Goal: Task Accomplishment & Management: Manage account settings

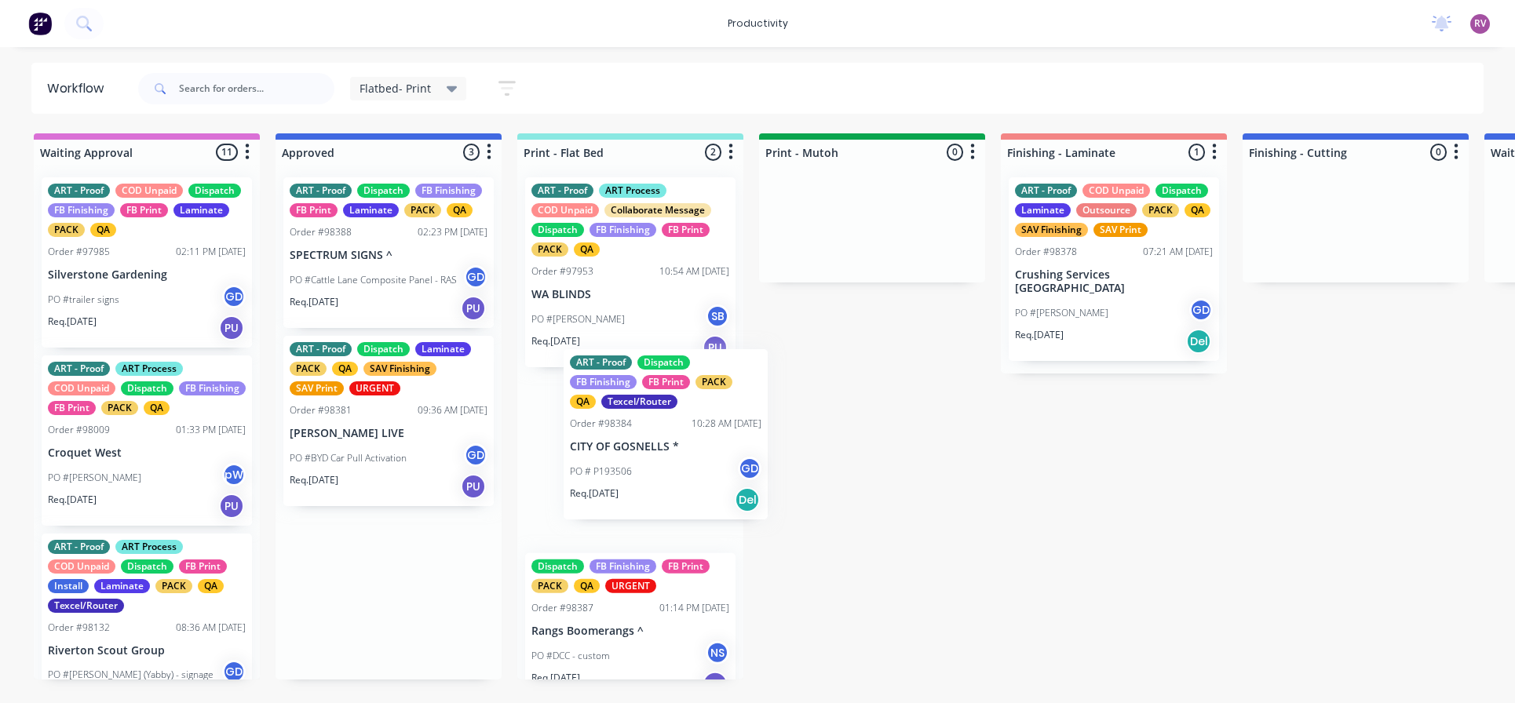
drag, startPoint x: 355, startPoint y: 281, endPoint x: 618, endPoint y: 464, distance: 320.2
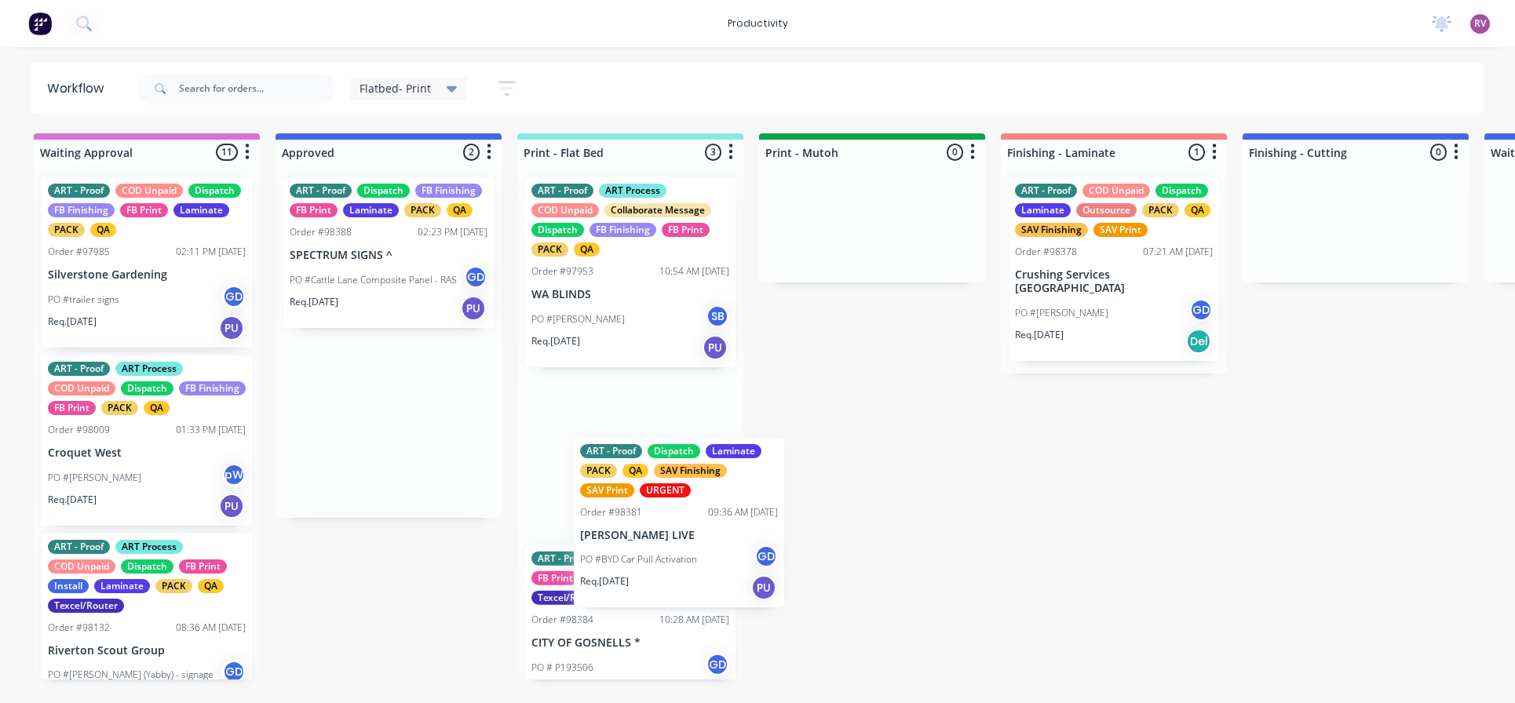
drag, startPoint x: 380, startPoint y: 418, endPoint x: 648, endPoint y: 511, distance: 284.2
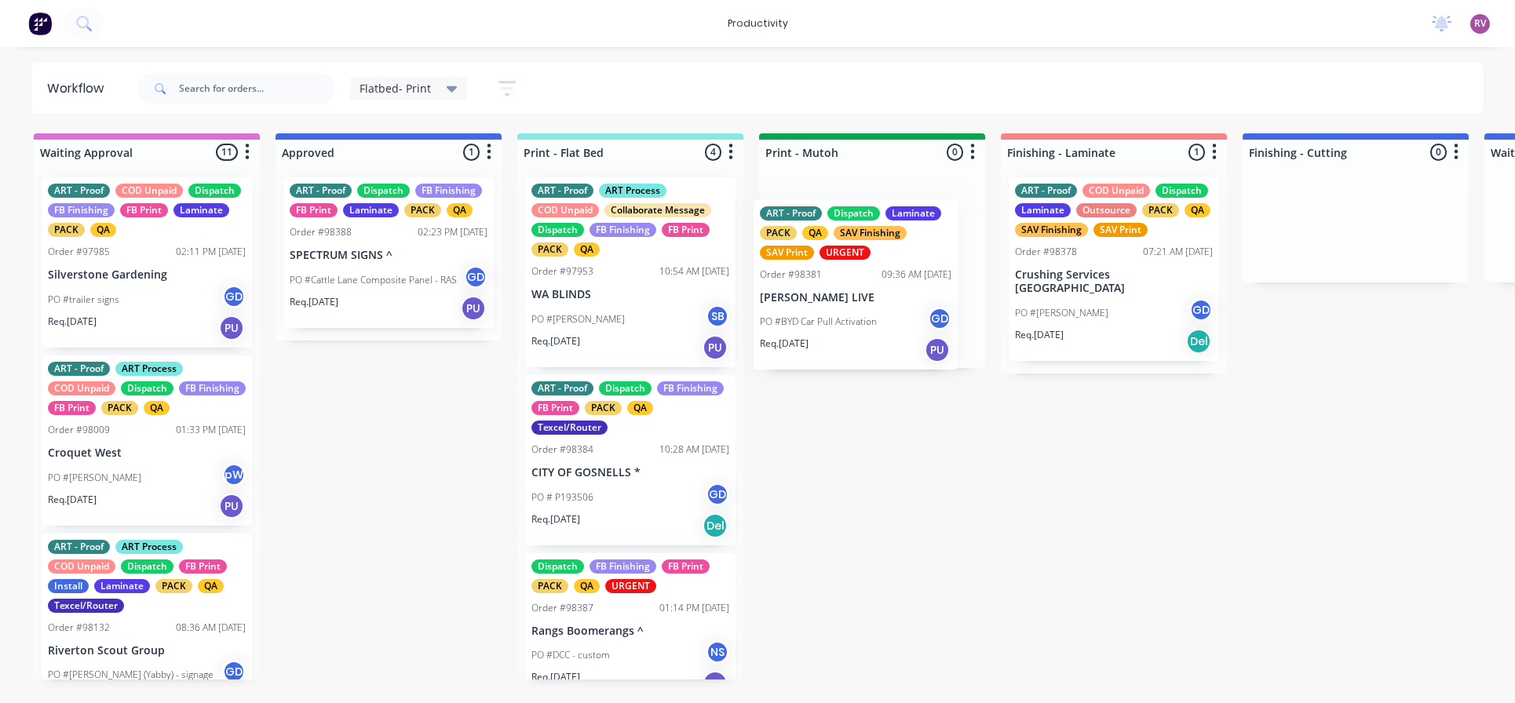
drag, startPoint x: 618, startPoint y: 480, endPoint x: 764, endPoint y: 316, distance: 218.5
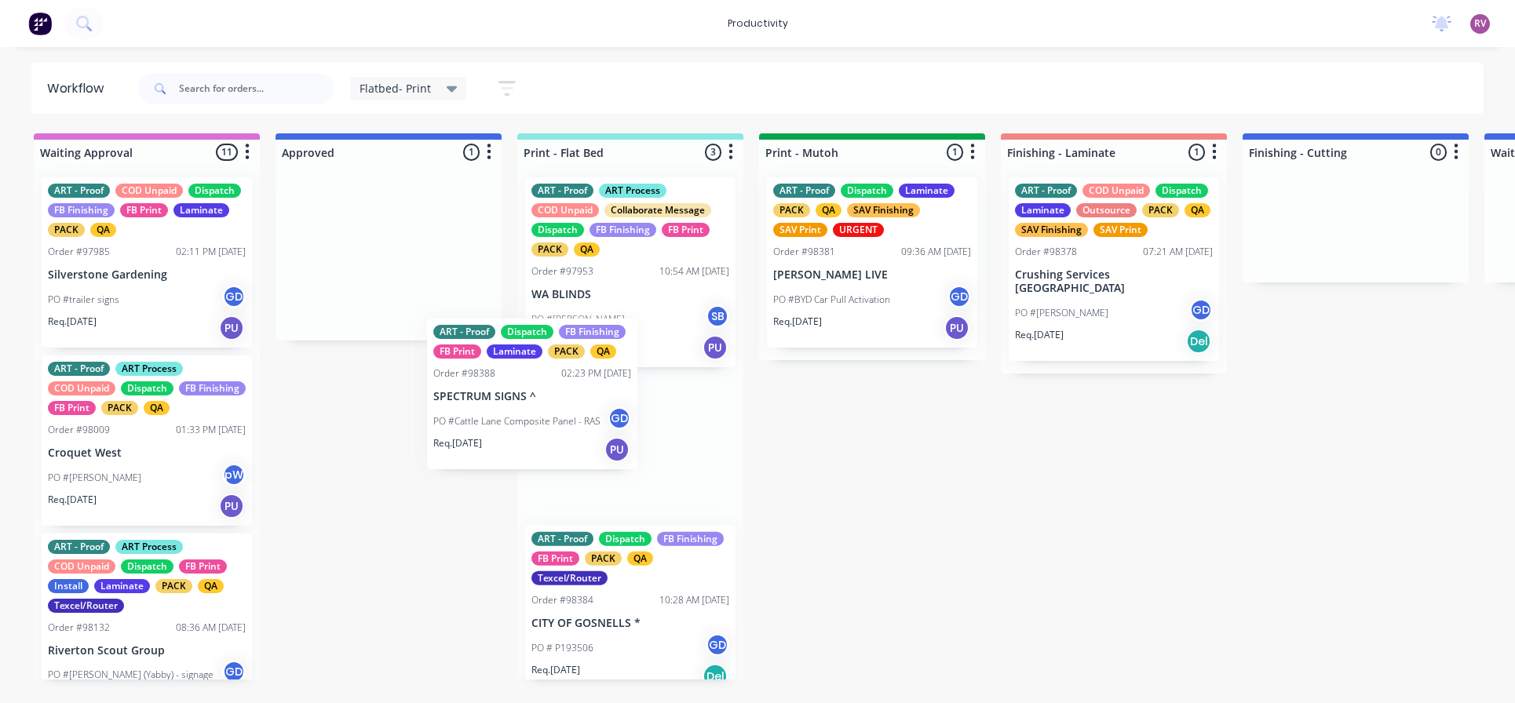
drag, startPoint x: 405, startPoint y: 296, endPoint x: 596, endPoint y: 470, distance: 258.9
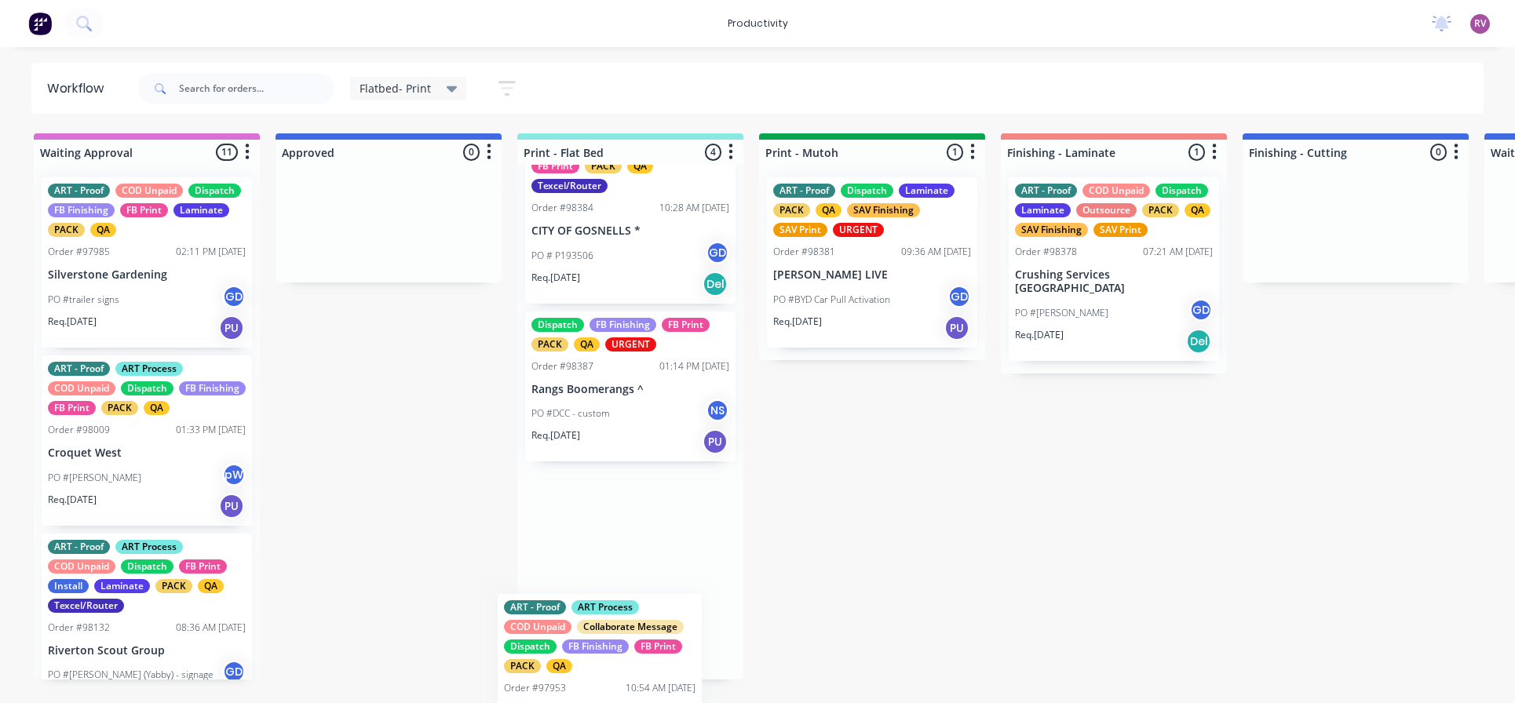
scroll to position [208, 0]
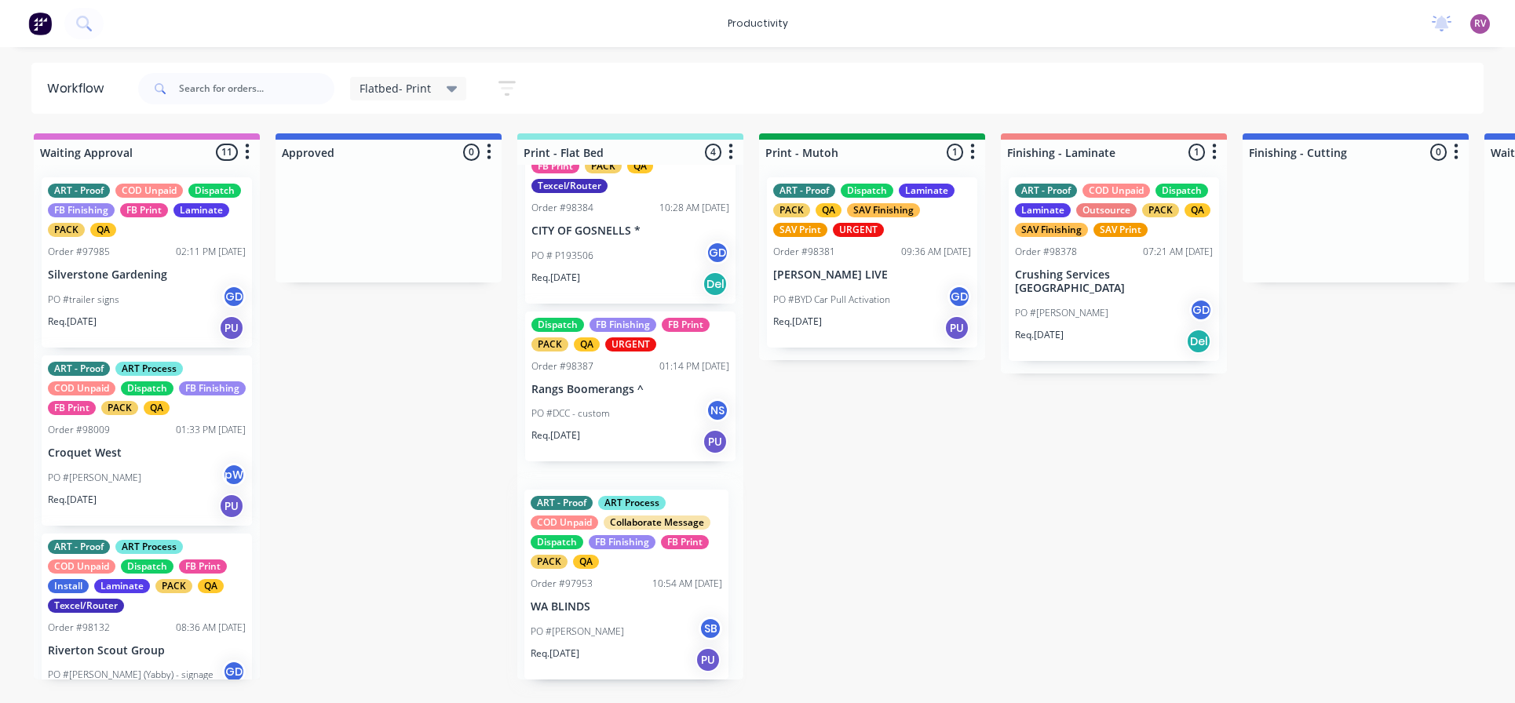
drag, startPoint x: 651, startPoint y: 297, endPoint x: 656, endPoint y: 596, distance: 298.3
click at [656, 596] on div "ART - Proof ART Process COD Unpaid Collaborate Message Dispatch FB Finishing FB…" at bounding box center [630, 422] width 226 height 515
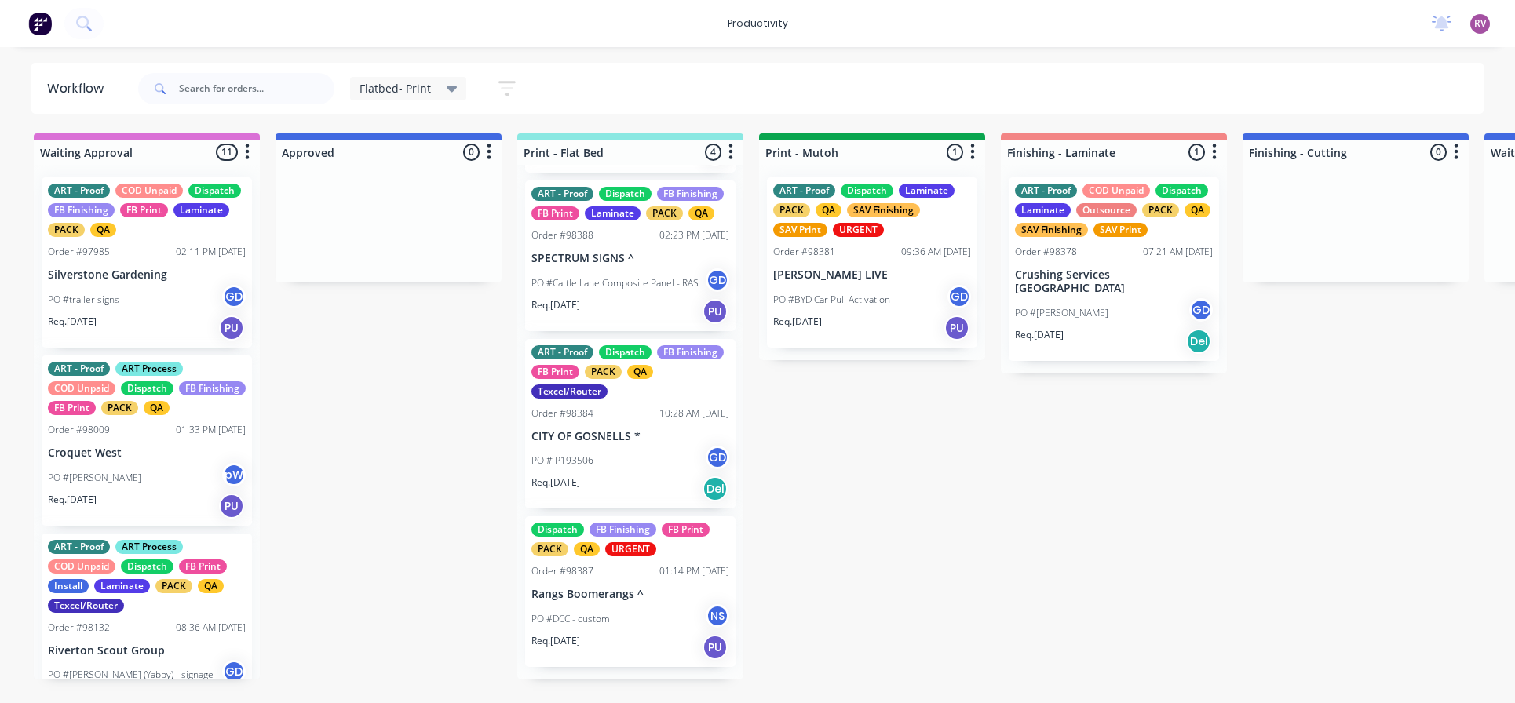
scroll to position [200, 0]
click at [728, 155] on icon "button" at bounding box center [730, 152] width 5 height 20
click at [670, 178] on button "Sort By" at bounding box center [661, 186] width 157 height 26
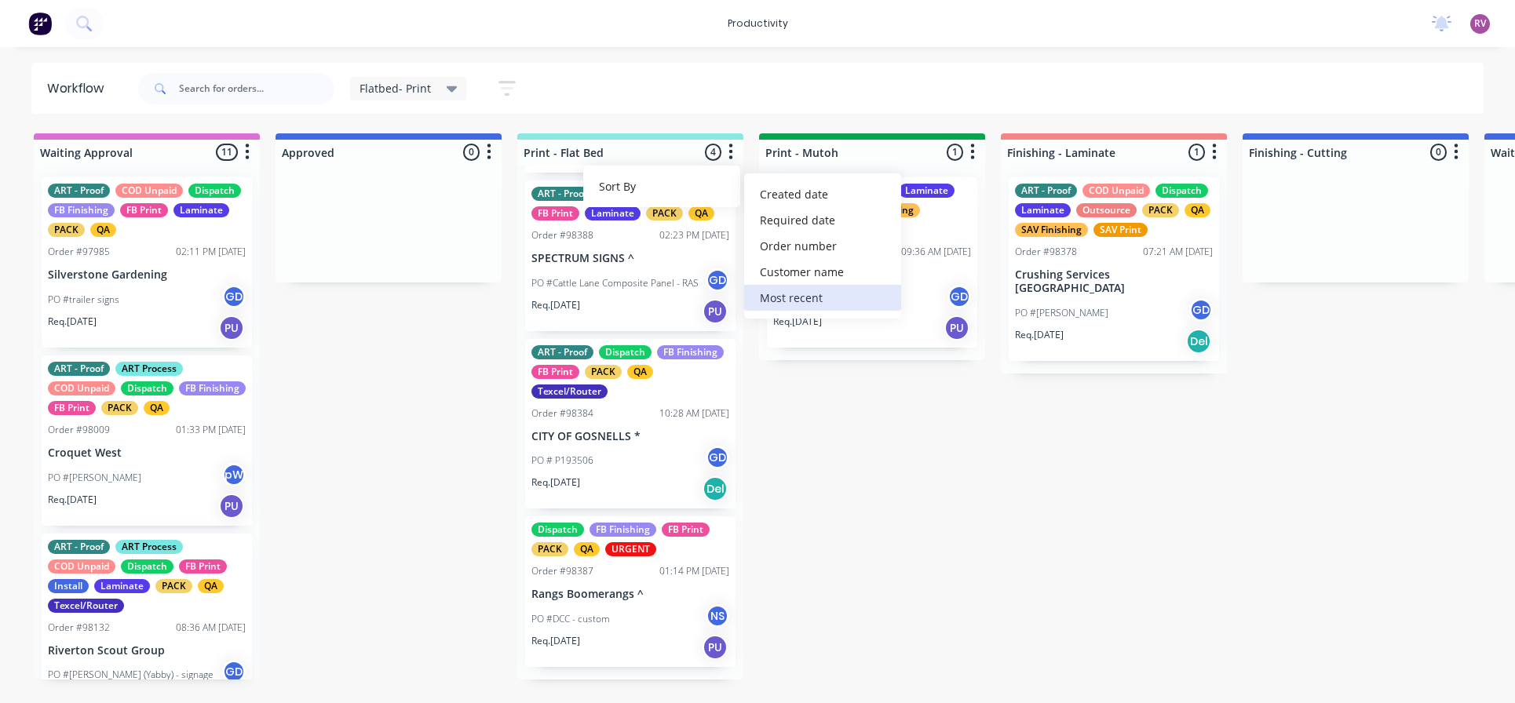
click at [815, 303] on recent "Most recent" at bounding box center [822, 298] width 157 height 26
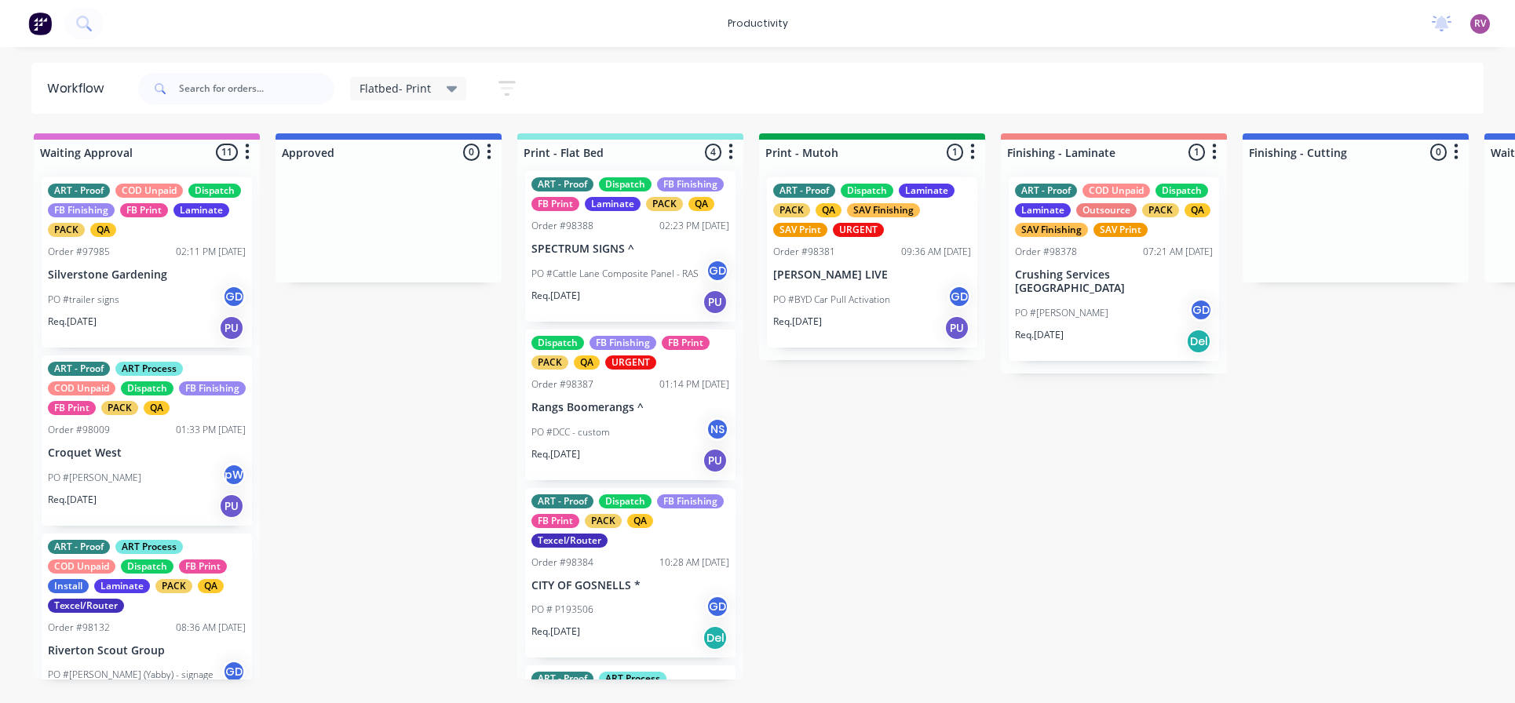
scroll to position [0, 0]
